Goal: Task Accomplishment & Management: Complete application form

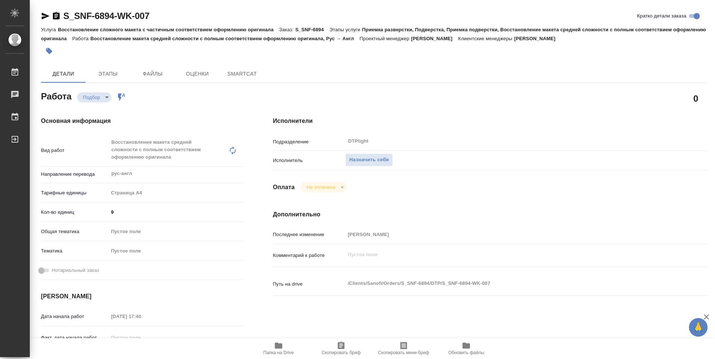
type textarea "x"
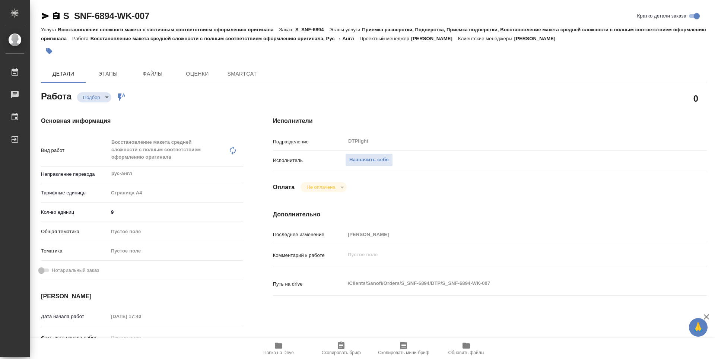
scroll to position [37, 0]
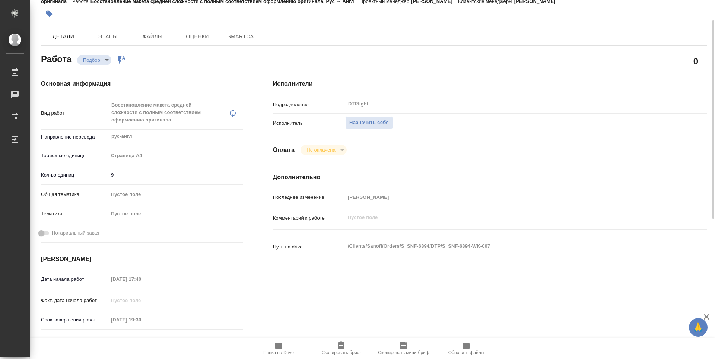
type textarea "x"
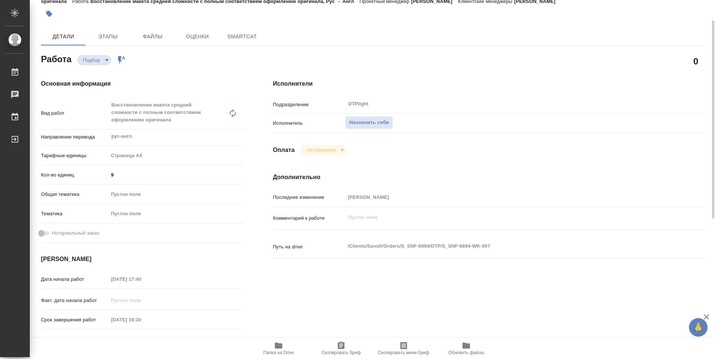
click at [278, 349] on icon "button" at bounding box center [278, 345] width 9 height 9
type input "recruiting"
type textarea "Восстановление макета средней сложности с полным соответствием оформлению ориги…"
type textarea "x"
type input "рус-англ"
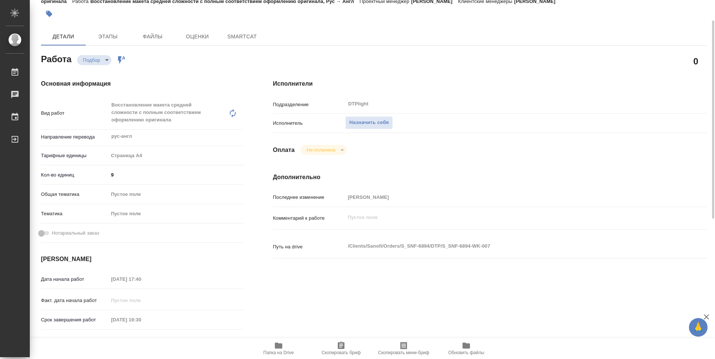
type input "5f036ec4e16dec2d6b59c8ff"
type input "9"
type input "15.09.2025 17:40"
type input "15.09.2025 19:30"
type input "19.09.2025 14:00"
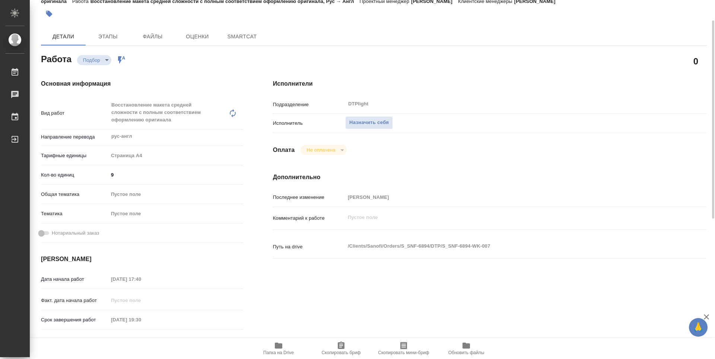
type input "DTPlight"
type input "notPayed"
type input "Сайдашева Диляра"
type textarea "x"
type textarea "/Clients/Sanofi/Orders/S_SNF-6894/DTP/S_SNF-6894-WK-007"
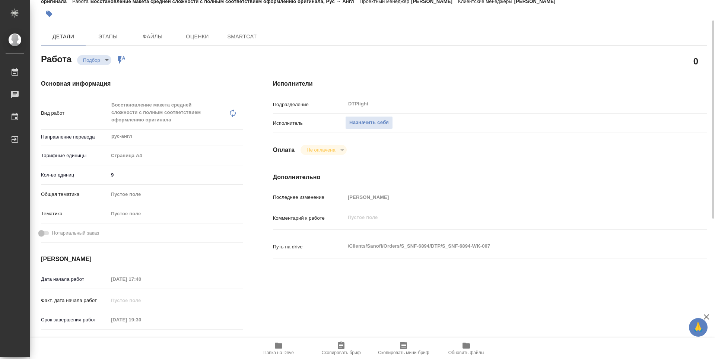
type textarea "x"
type input "S_SNF-6894"
type input "E005856307"
type input "Восстановление сложного макета с частичным соответствием оформлению оригинала"
type input "Приемка разверстки, Подверстка, Приемка подверстки, Восстановление макета средн…"
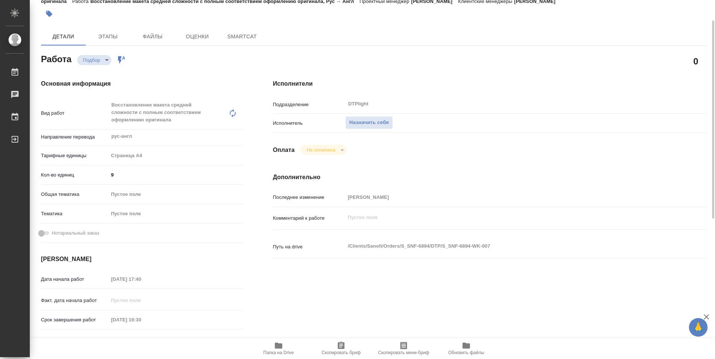
type input "Сайдашева Диляра"
type input "/Clients/Sanofi/Orders/S_SNF-6894"
type textarea "x"
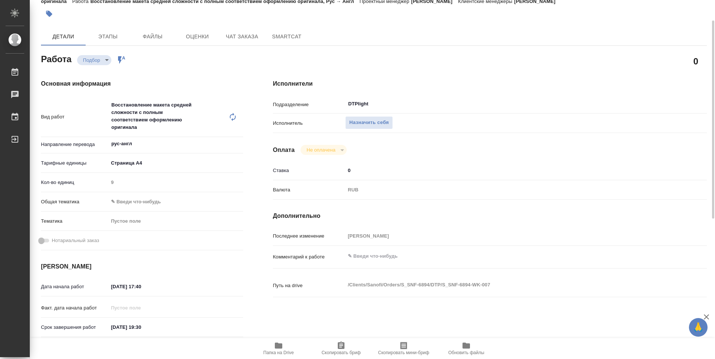
type textarea "x"
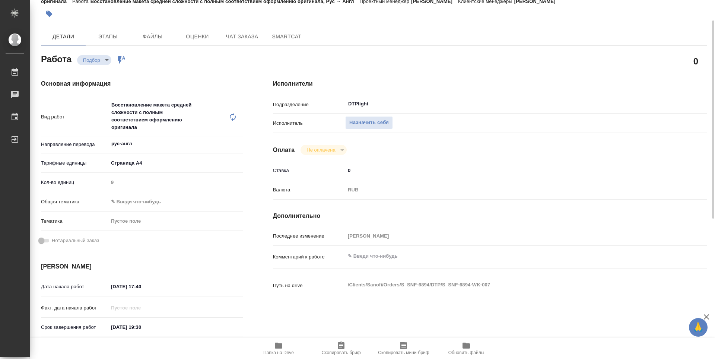
type textarea "x"
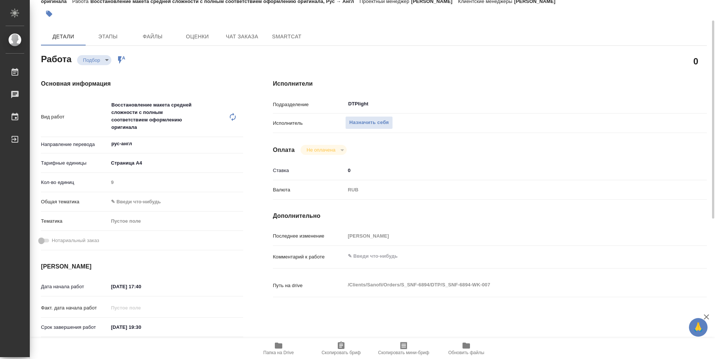
type textarea "x"
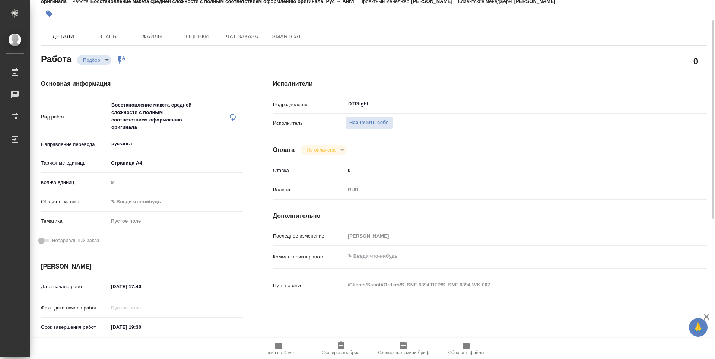
type textarea "x"
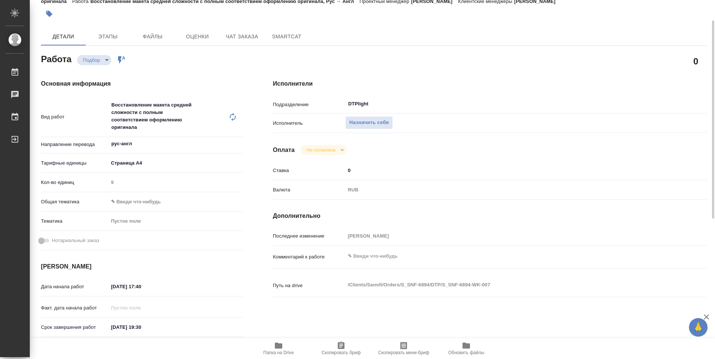
type textarea "x"
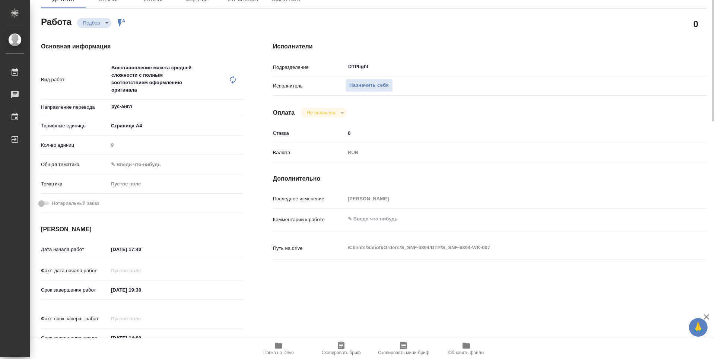
scroll to position [0, 0]
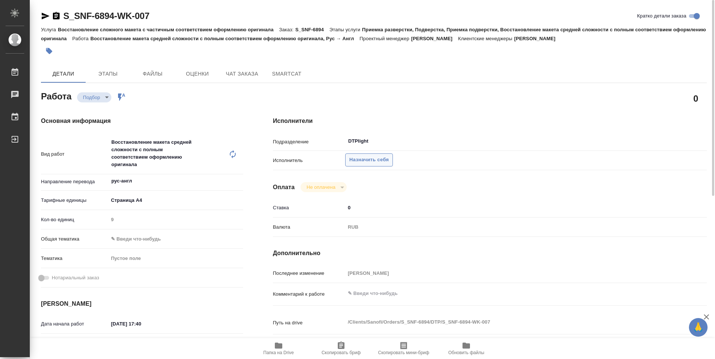
click at [353, 156] on span "Назначить себя" at bounding box center [368, 160] width 39 height 9
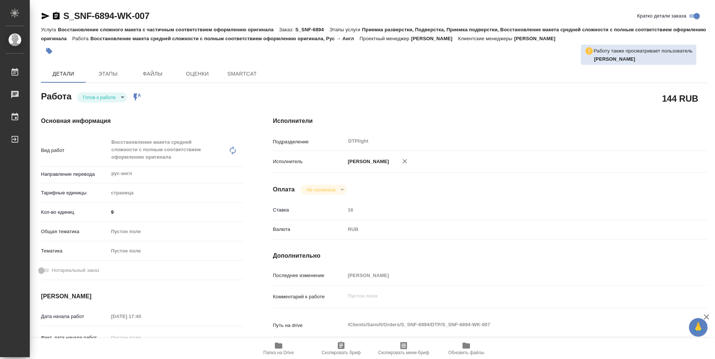
type textarea "x"
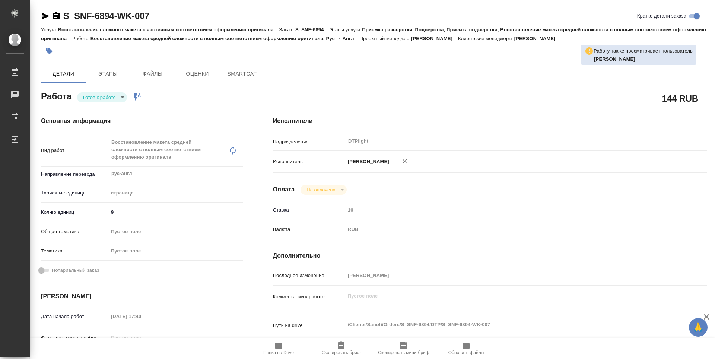
type textarea "x"
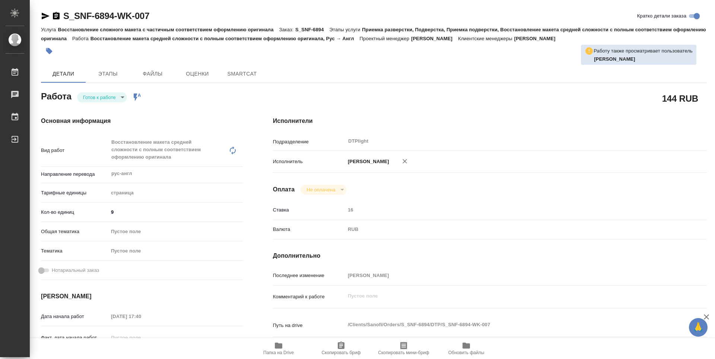
type textarea "x"
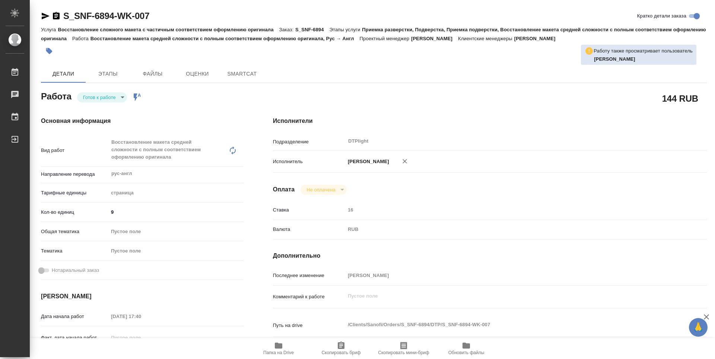
type textarea "x"
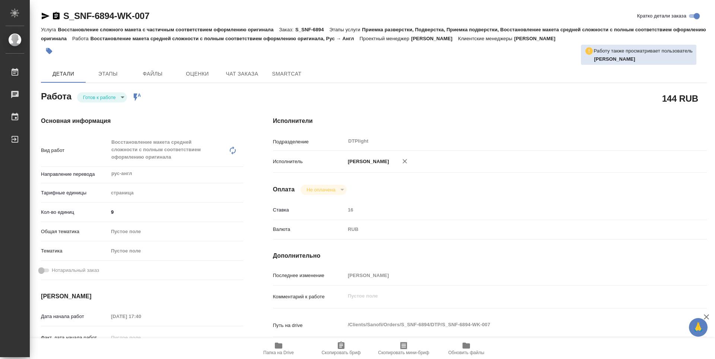
click at [114, 95] on body "🙏 .cls-1 fill:#fff; AWATERA Guselnikov Roman Работы Чаты График Выйти S_SNF-689…" at bounding box center [357, 179] width 715 height 359
click at [101, 99] on button "В работе" at bounding box center [95, 97] width 25 height 8
type textarea "x"
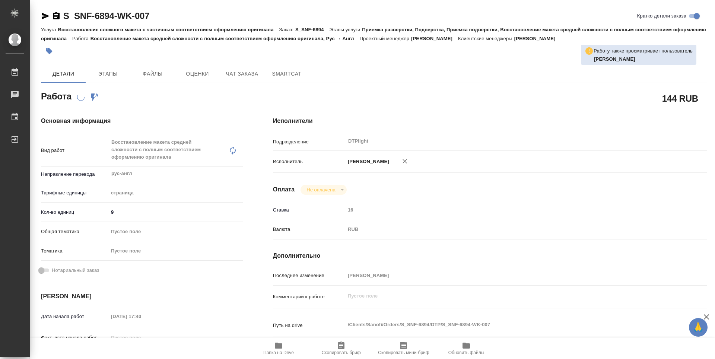
type textarea "x"
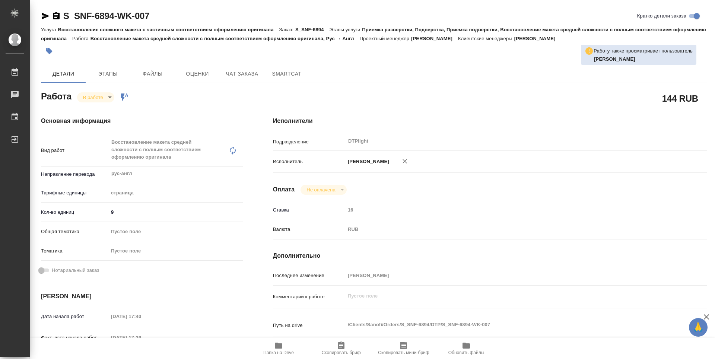
type textarea "x"
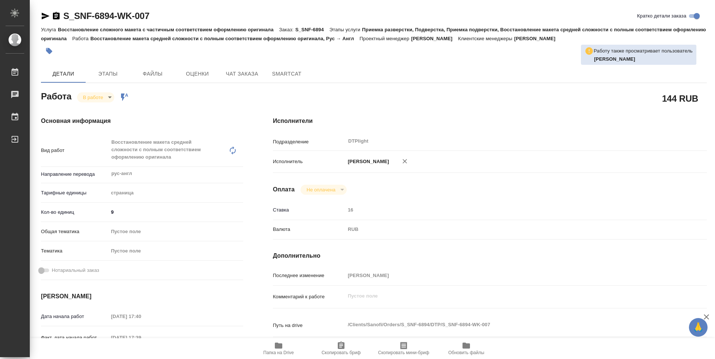
type textarea "x"
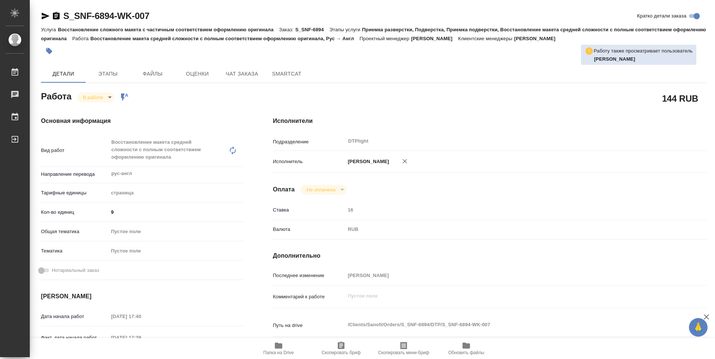
type textarea "x"
click at [56, 17] on icon "button" at bounding box center [56, 15] width 7 height 7
